Goal: Information Seeking & Learning: Check status

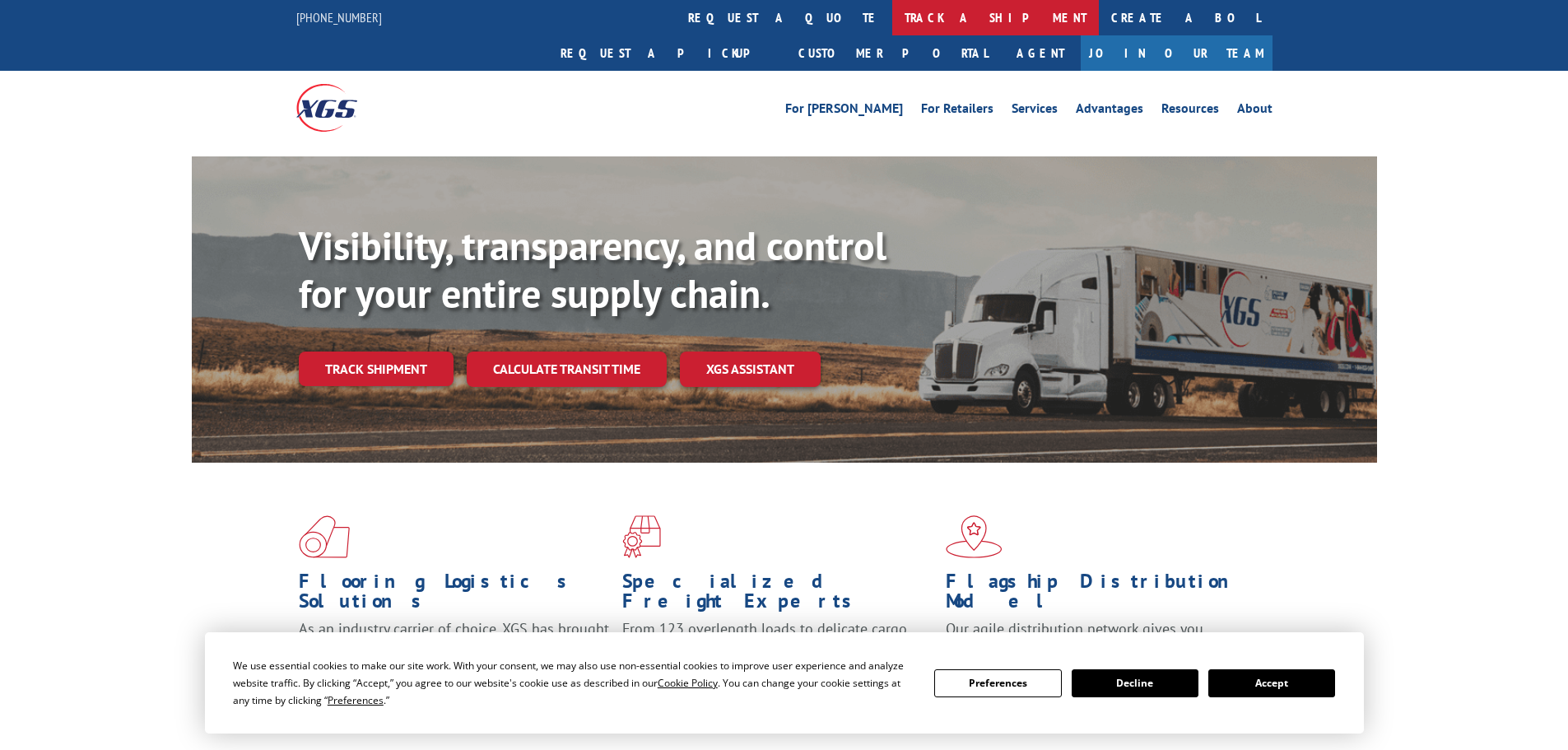
click at [893, 16] on link "track a shipment" at bounding box center [996, 18] width 206 height 36
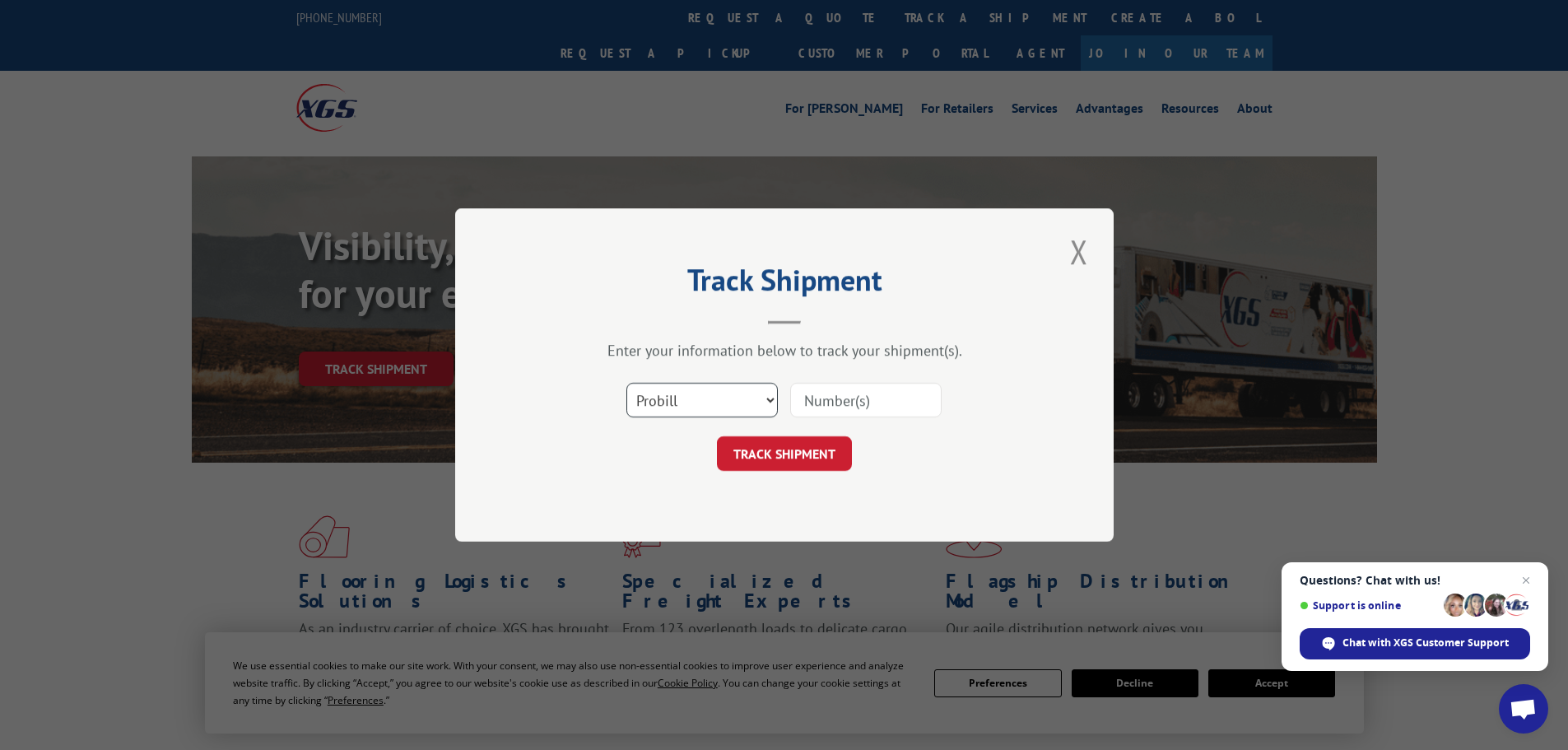
click at [771, 397] on select "Select category... Probill BOL PO" at bounding box center [702, 399] width 151 height 35
select select "bol"
click at [626, 383] on select "Select category... Probill BOL PO" at bounding box center [702, 399] width 151 height 35
click at [825, 401] on input at bounding box center [866, 399] width 151 height 35
click at [814, 407] on input at bounding box center [866, 399] width 151 height 35
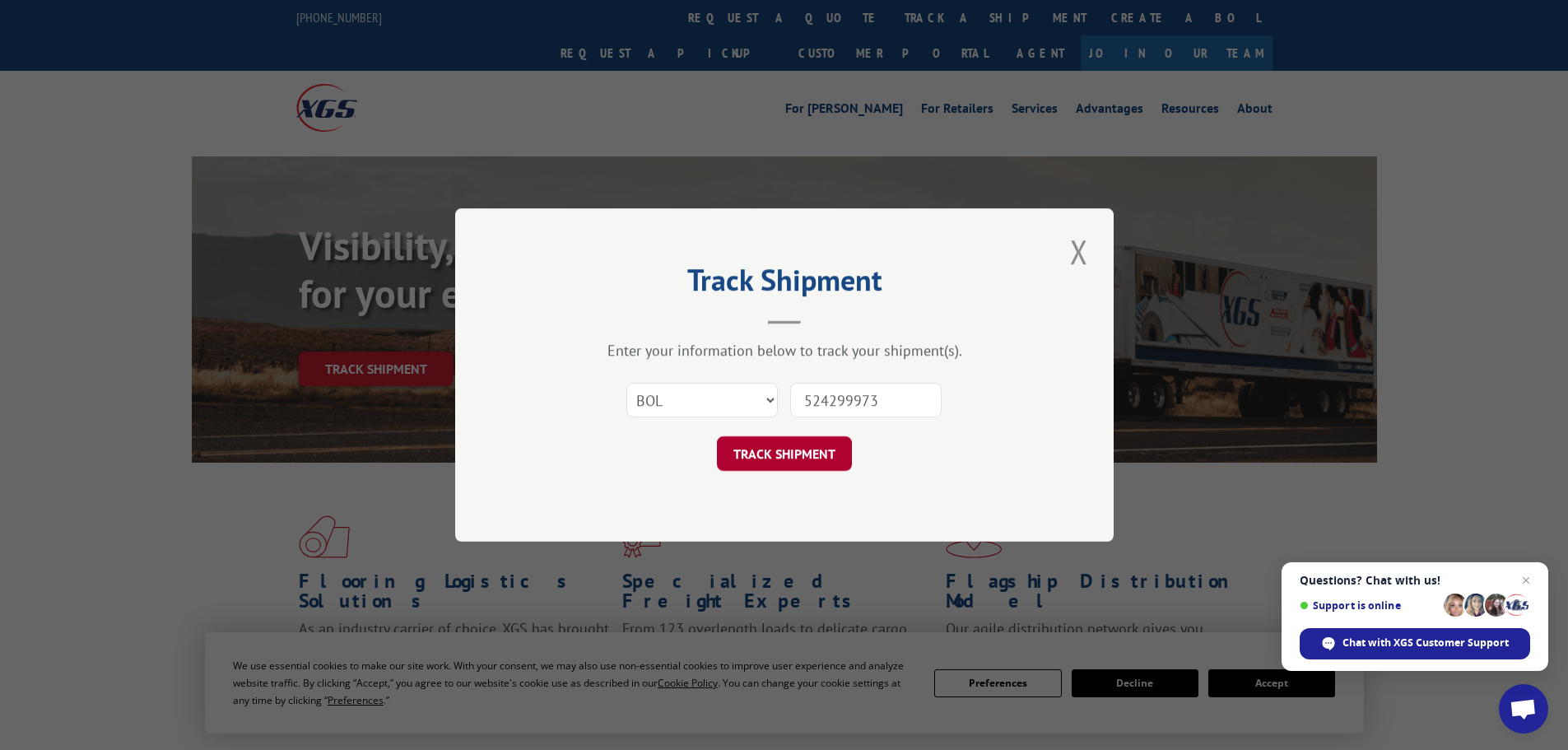
type input "524299973"
click at [818, 450] on button "TRACK SHIPMENT" at bounding box center [785, 453] width 135 height 35
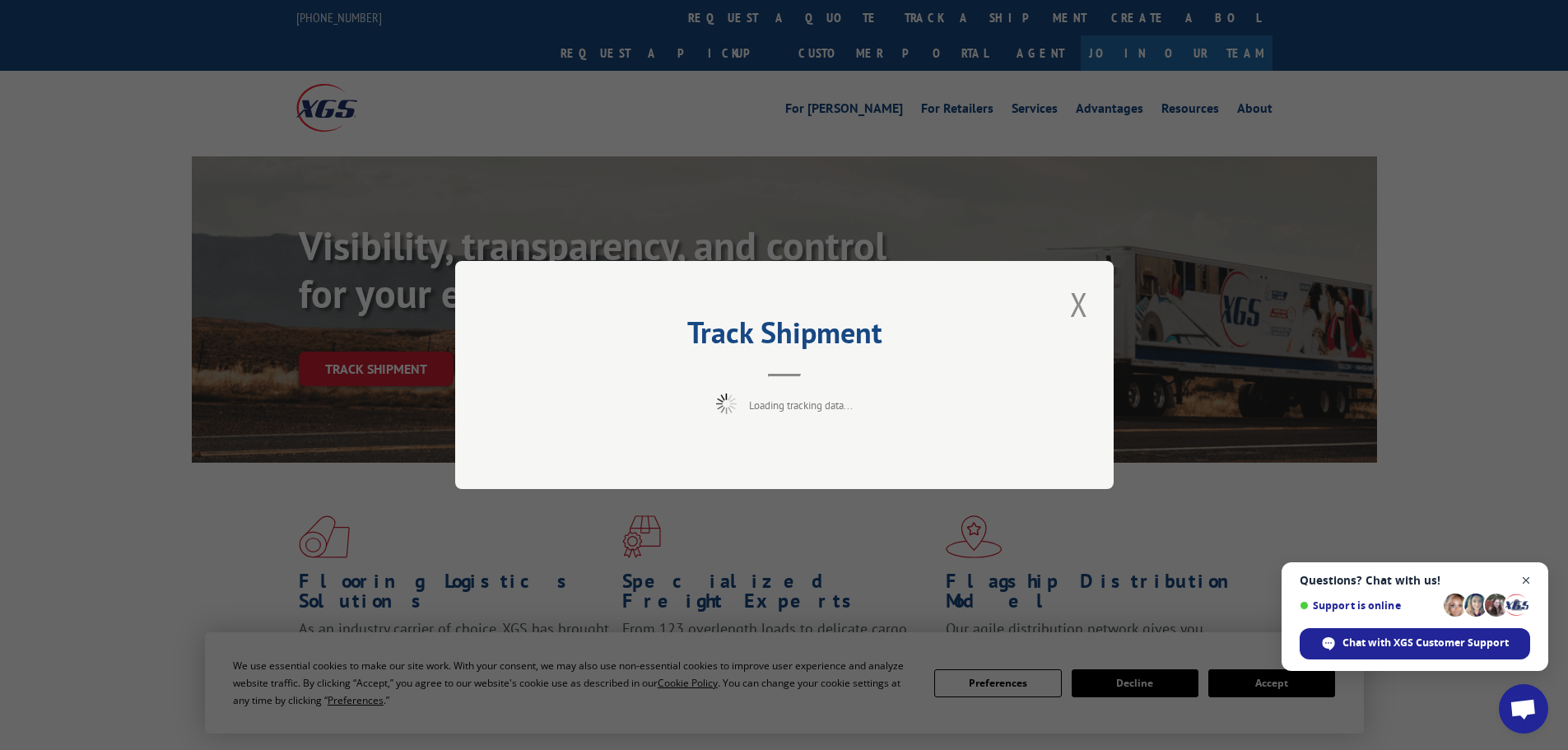
click at [1526, 578] on span "Open chat" at bounding box center [1526, 580] width 20 height 20
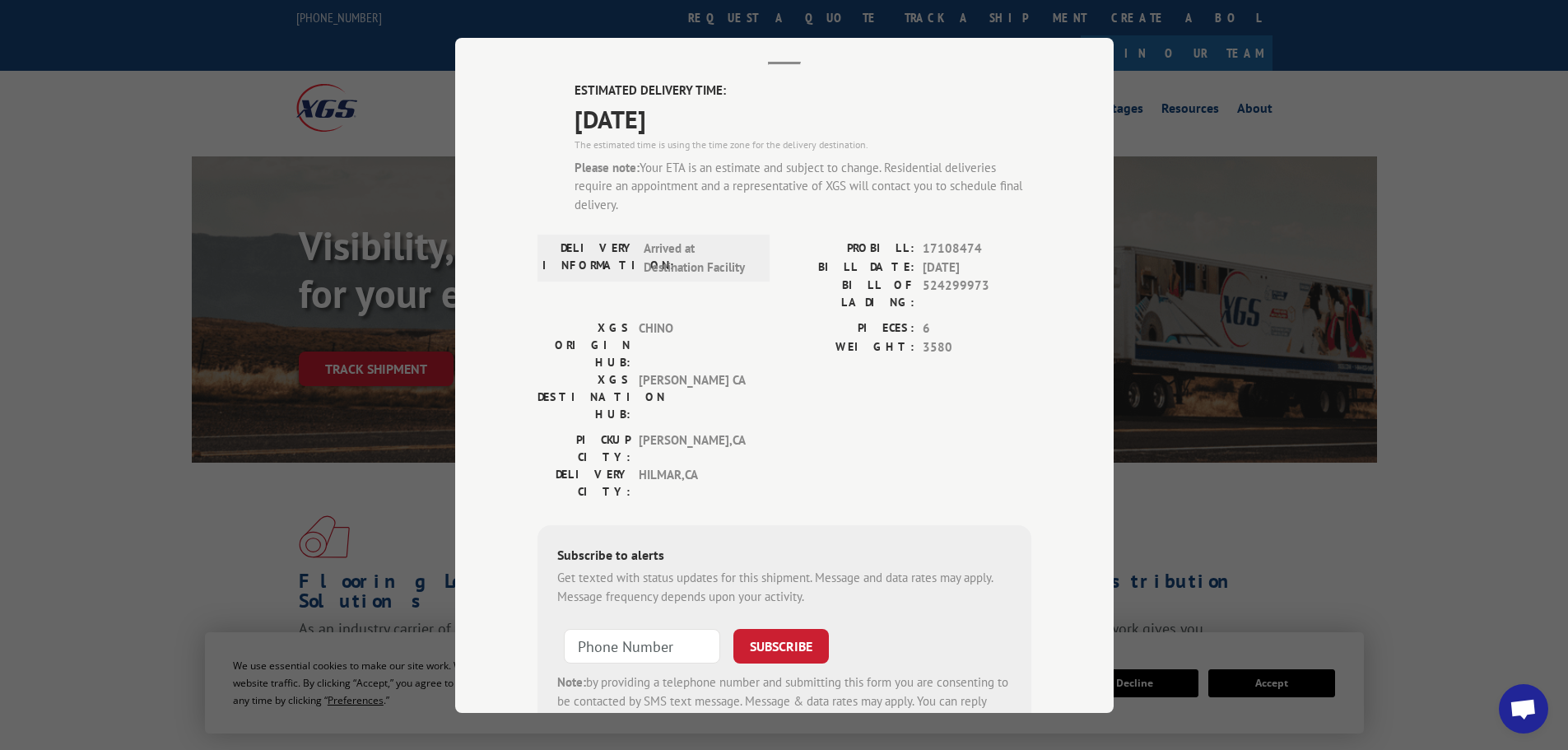
scroll to position [60, 0]
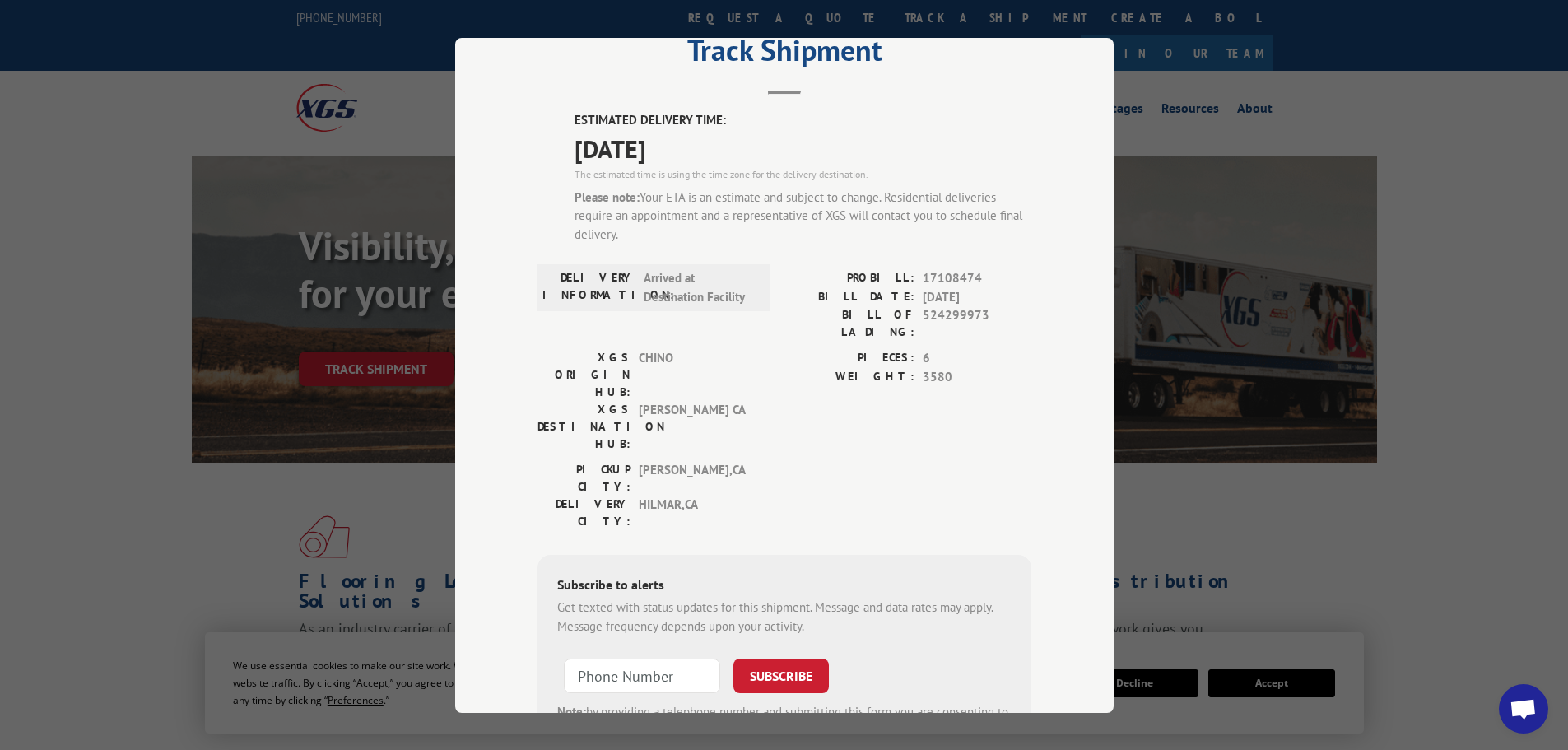
click at [1375, 488] on div "Track Shipment ESTIMATED DELIVERY TIME: [DATE] The estimated time is using the …" at bounding box center [784, 375] width 1568 height 750
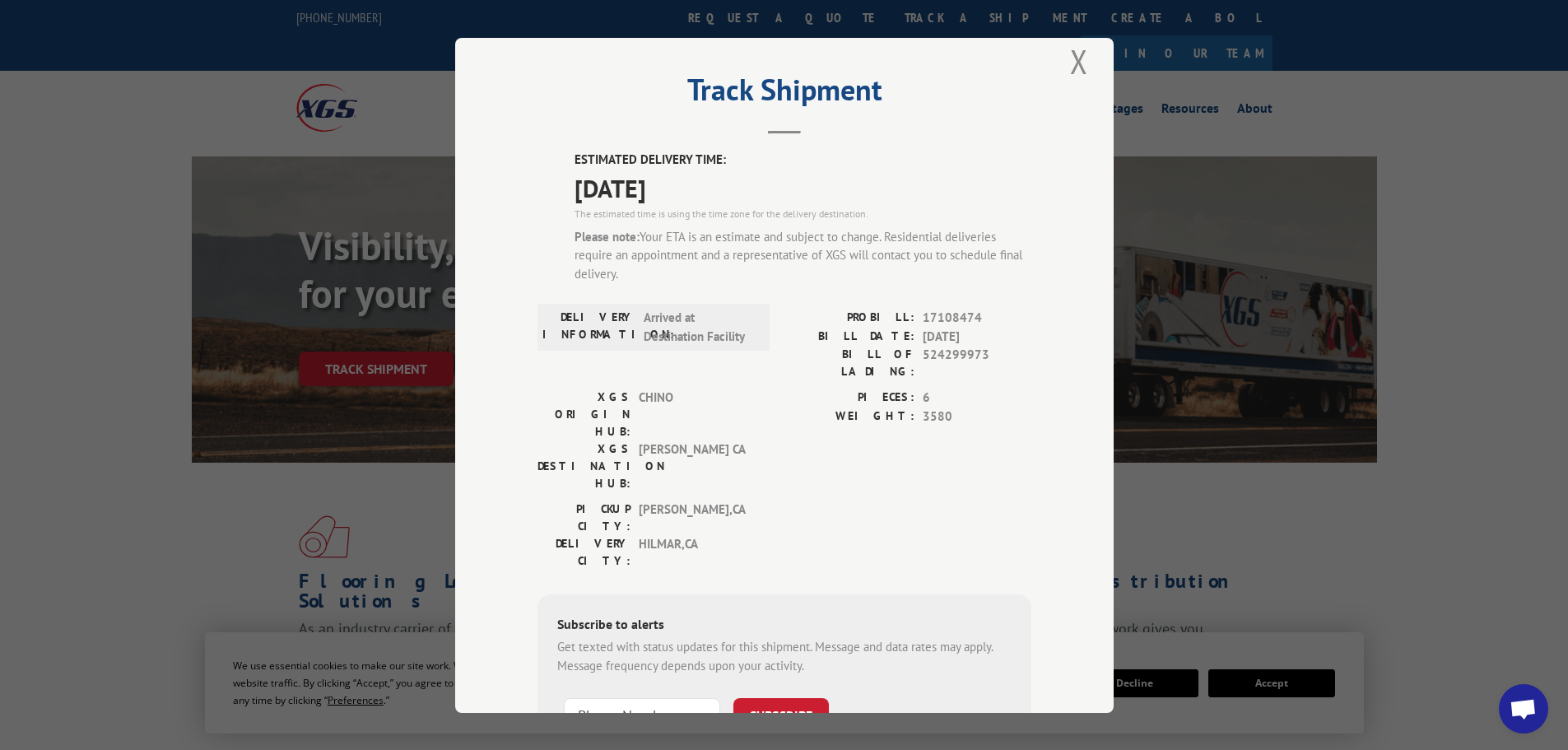
scroll to position [0, 0]
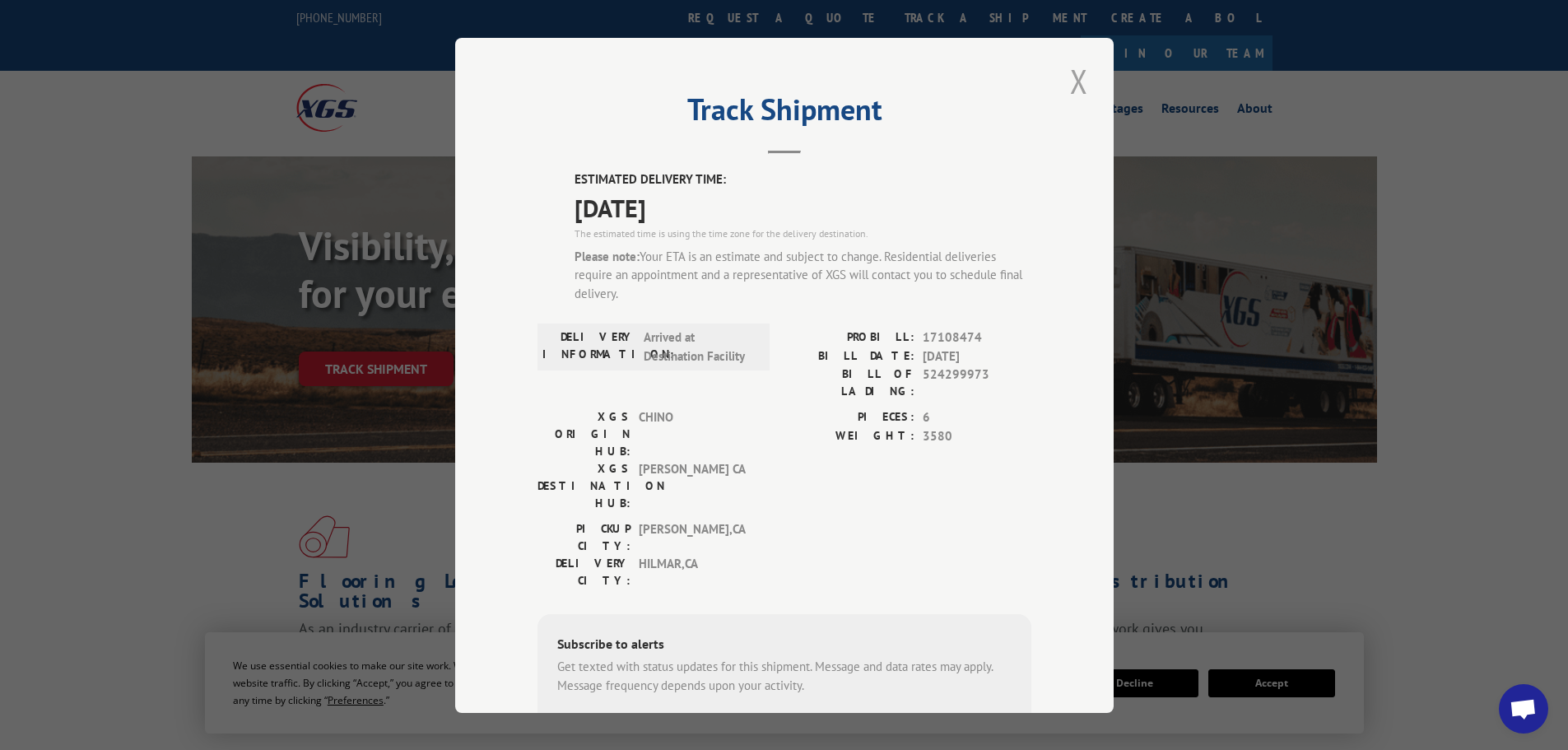
click at [1071, 78] on button "Close modal" at bounding box center [1079, 81] width 28 height 45
